Goal: Task Accomplishment & Management: Manage account settings

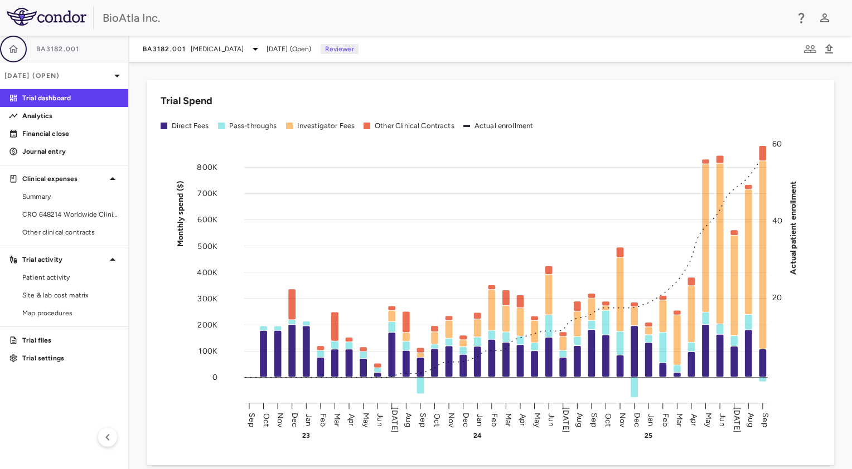
click at [11, 55] on button "button" at bounding box center [13, 49] width 27 height 27
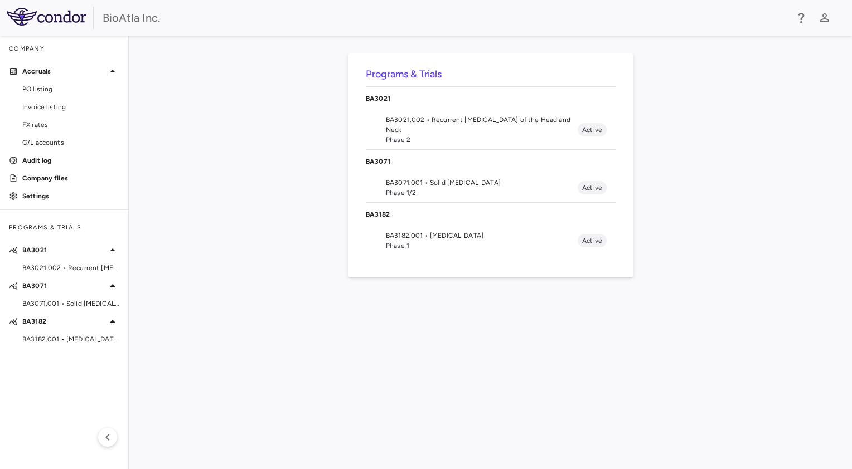
click at [398, 124] on span "BA3021.002 • Recurrent [MEDICAL_DATA] of the Head and Neck" at bounding box center [482, 125] width 192 height 20
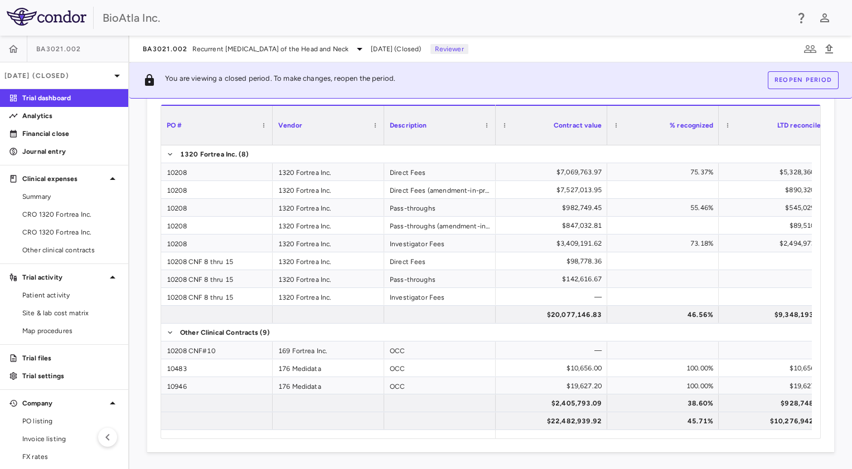
scroll to position [107, 0]
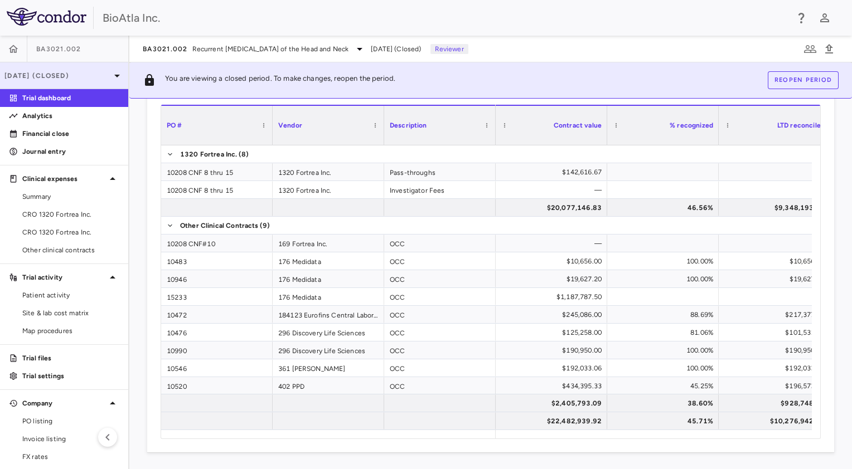
click at [45, 80] on p "[DATE] (Closed)" at bounding box center [57, 76] width 106 height 10
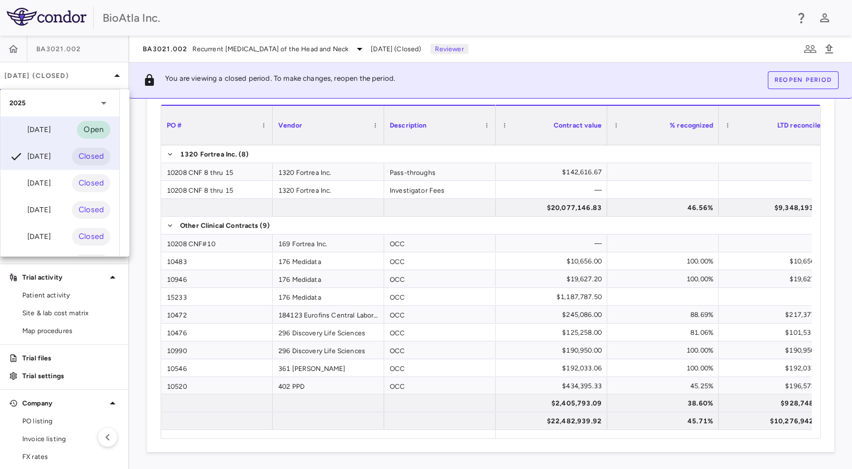
click at [51, 129] on div "[DATE]" at bounding box center [29, 129] width 41 height 13
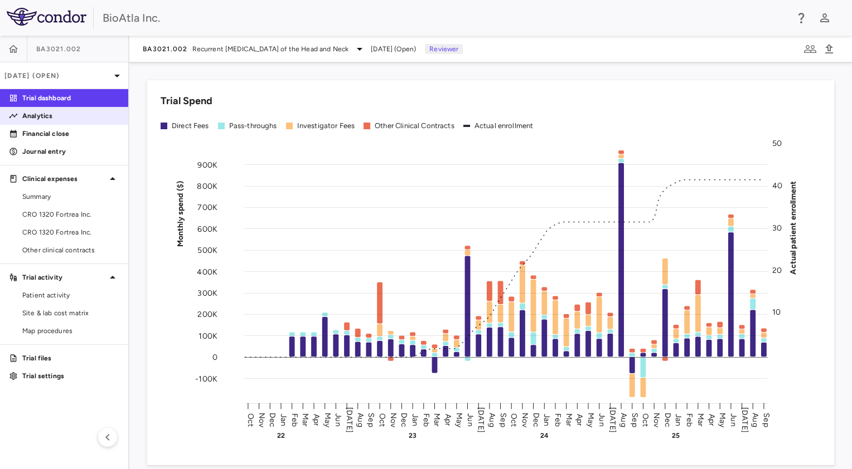
click at [38, 117] on p "Analytics" at bounding box center [70, 116] width 97 height 10
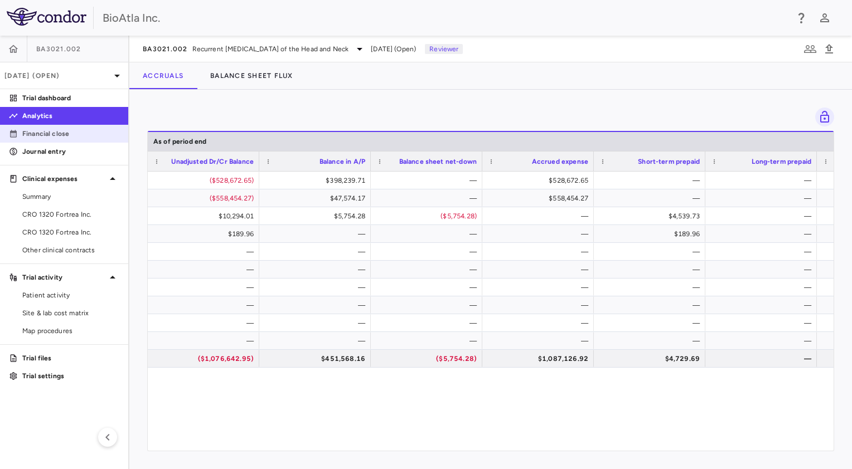
click at [42, 136] on p "Financial close" at bounding box center [70, 134] width 97 height 10
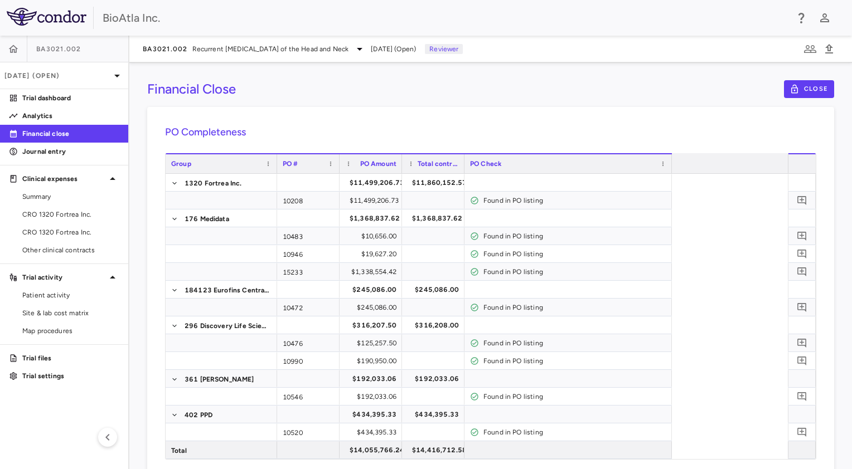
drag, startPoint x: 777, startPoint y: 163, endPoint x: 600, endPoint y: 174, distance: 177.7
click at [607, 175] on div "Group PO # PO Amount Total contract value" at bounding box center [491, 306] width 650 height 306
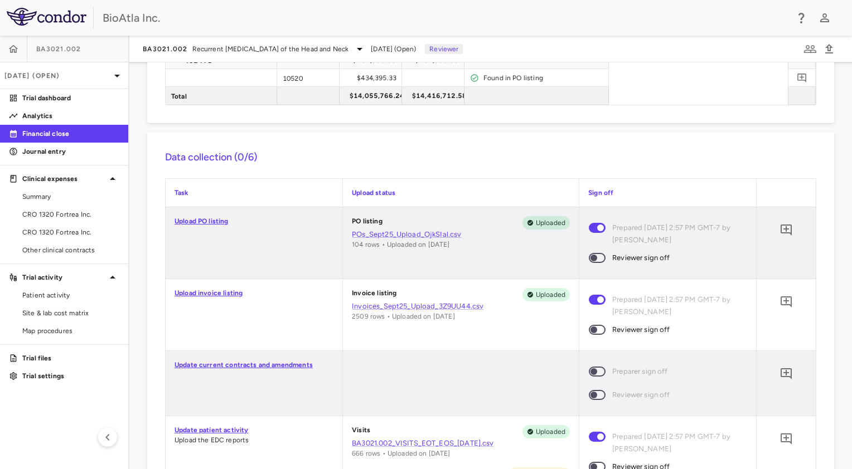
scroll to position [334, 0]
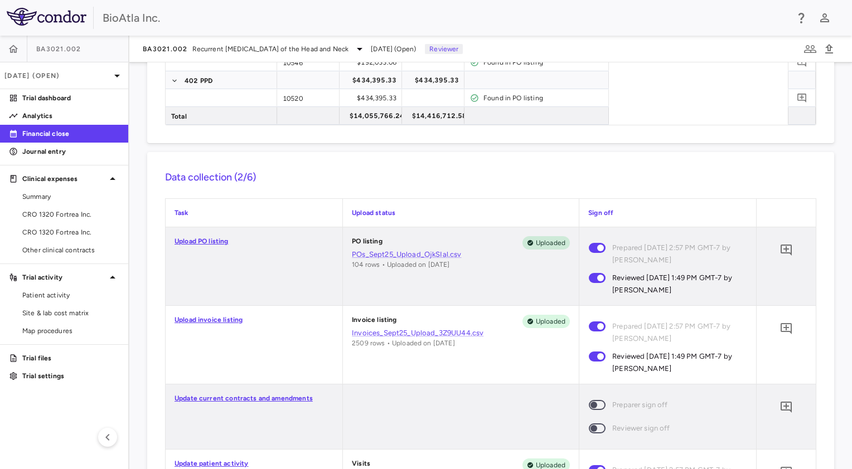
click at [589, 427] on span at bounding box center [597, 429] width 17 height 10
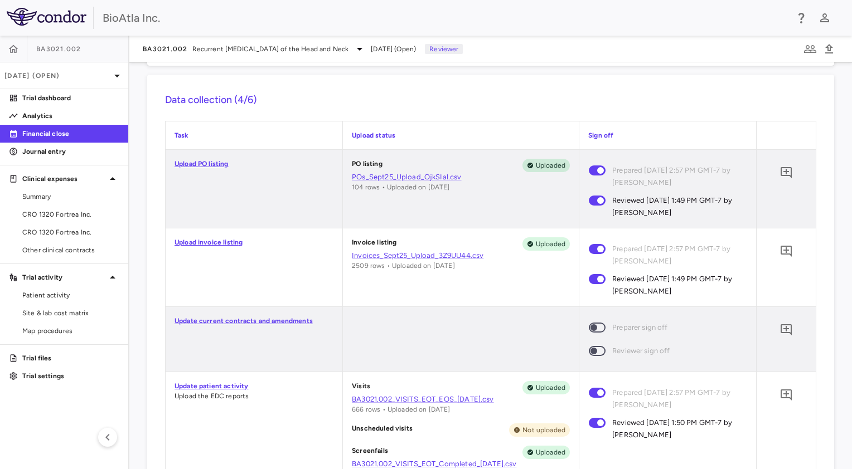
scroll to position [0, 0]
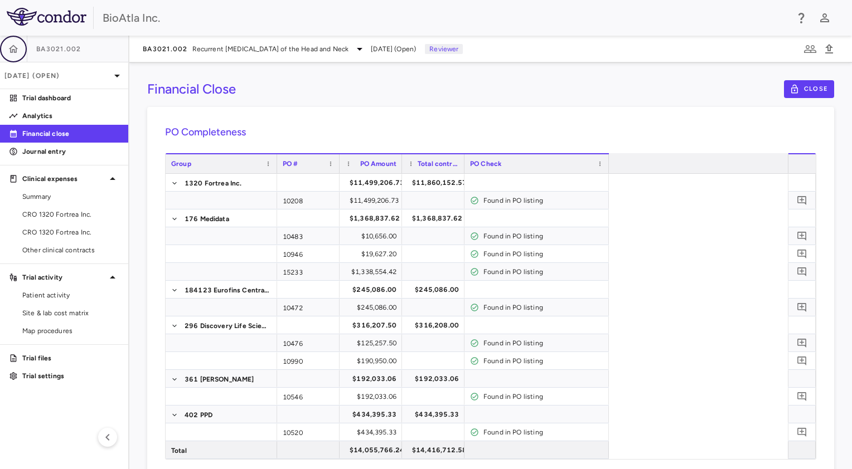
click at [8, 48] on icon "button" at bounding box center [13, 48] width 11 height 11
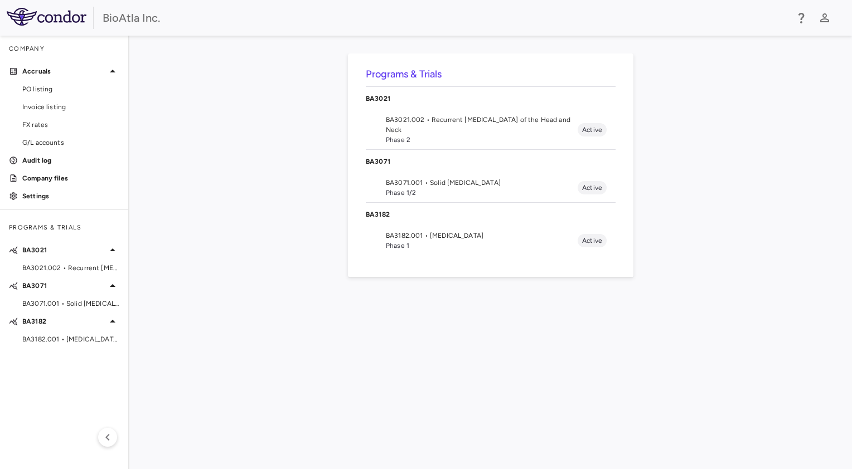
click at [395, 178] on span "BA3071.001 • Solid [MEDICAL_DATA]" at bounding box center [482, 183] width 192 height 10
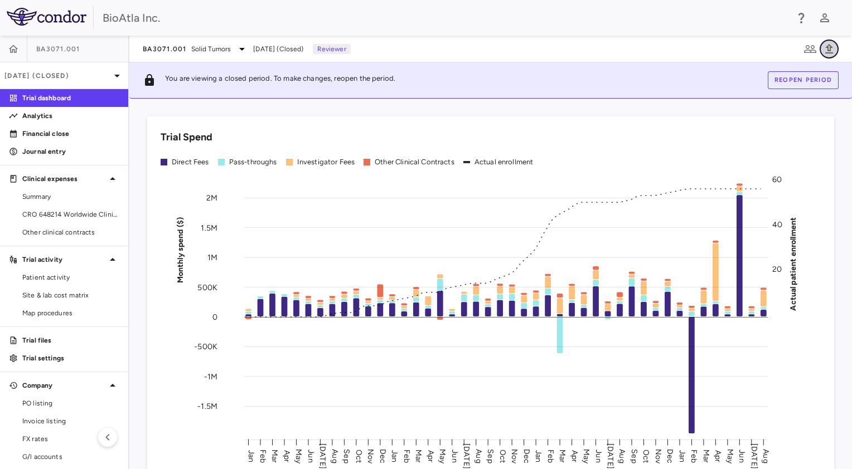
click at [826, 46] on icon "button" at bounding box center [828, 48] width 13 height 13
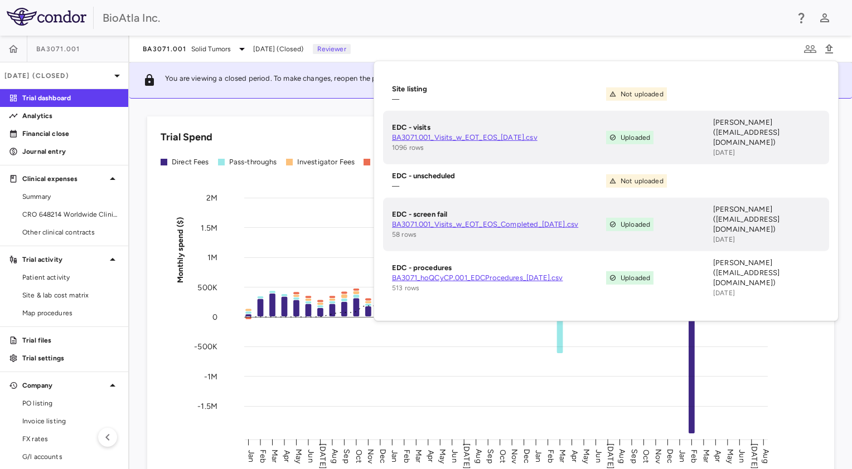
click at [377, 17] on div "BioAtla Inc." at bounding box center [445, 17] width 685 height 17
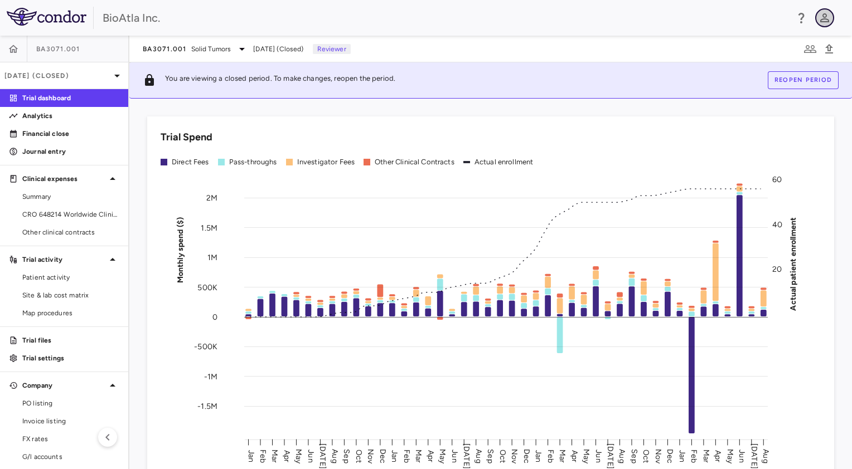
click at [828, 19] on icon "button" at bounding box center [824, 17] width 13 height 13
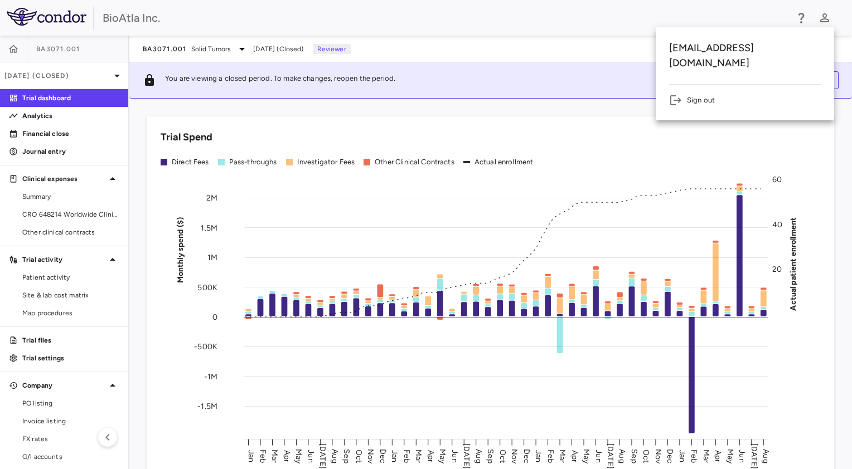
click at [713, 94] on li "Sign out" at bounding box center [745, 100] width 152 height 13
